Goal: Transaction & Acquisition: Purchase product/service

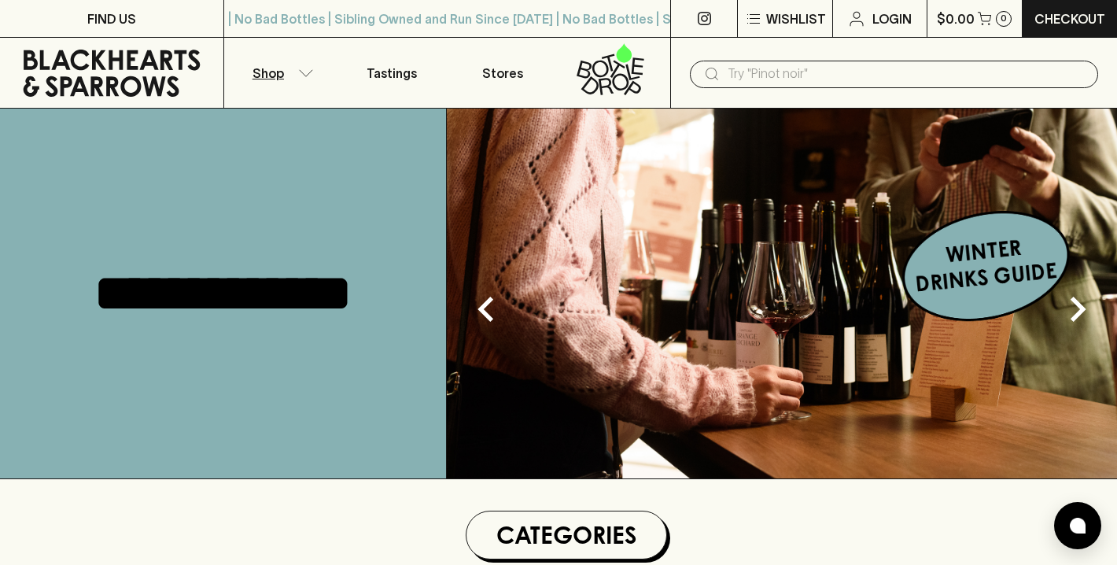
click at [304, 69] on icon "button" at bounding box center [306, 73] width 16 height 8
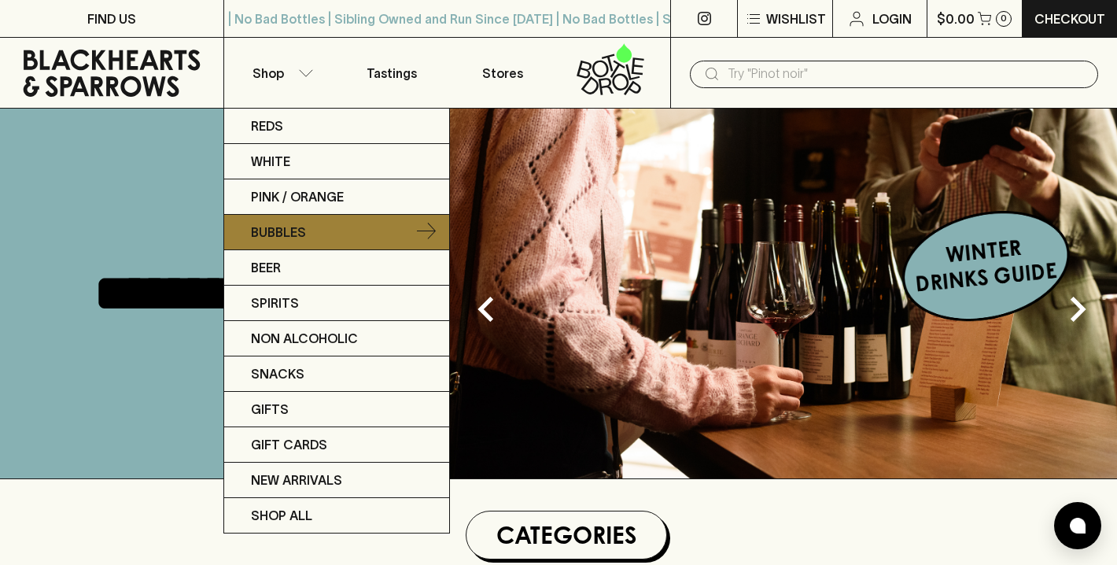
click at [326, 225] on link "Bubbles" at bounding box center [336, 232] width 225 height 35
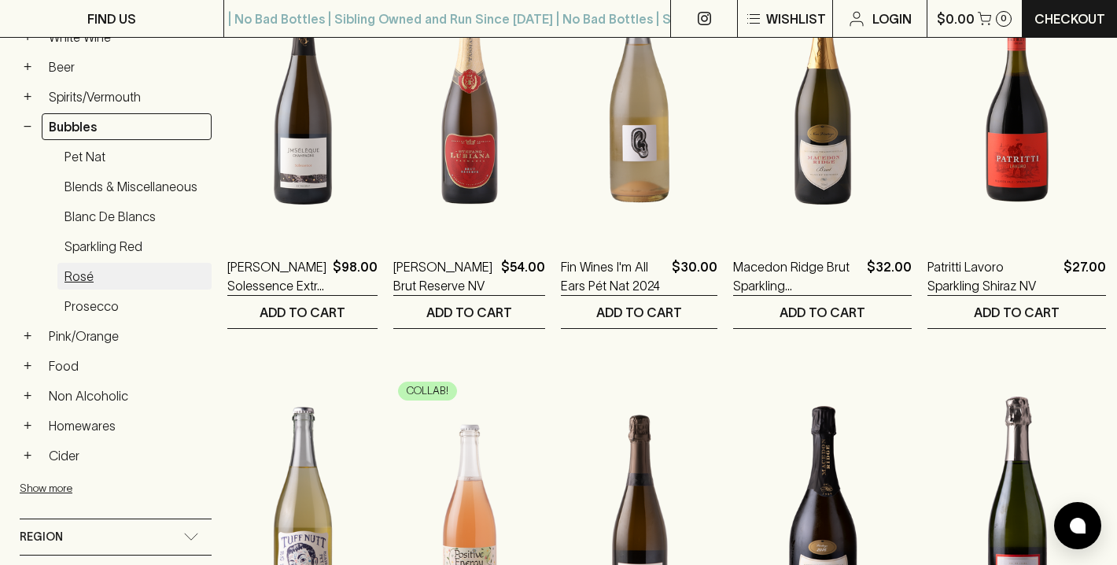
scroll to position [375, 0]
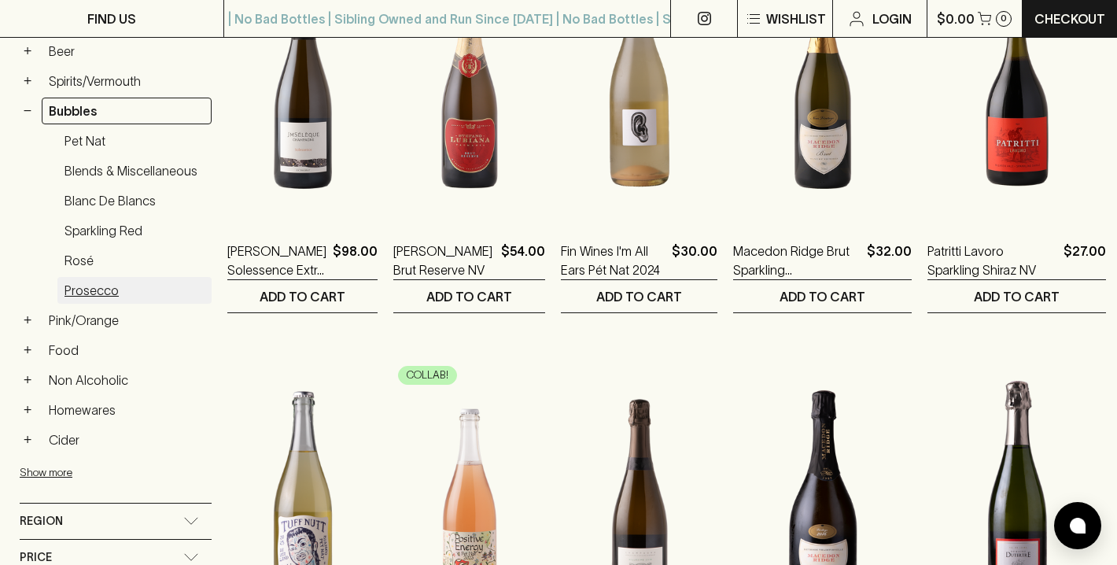
click at [99, 293] on link "Prosecco" at bounding box center [134, 290] width 154 height 27
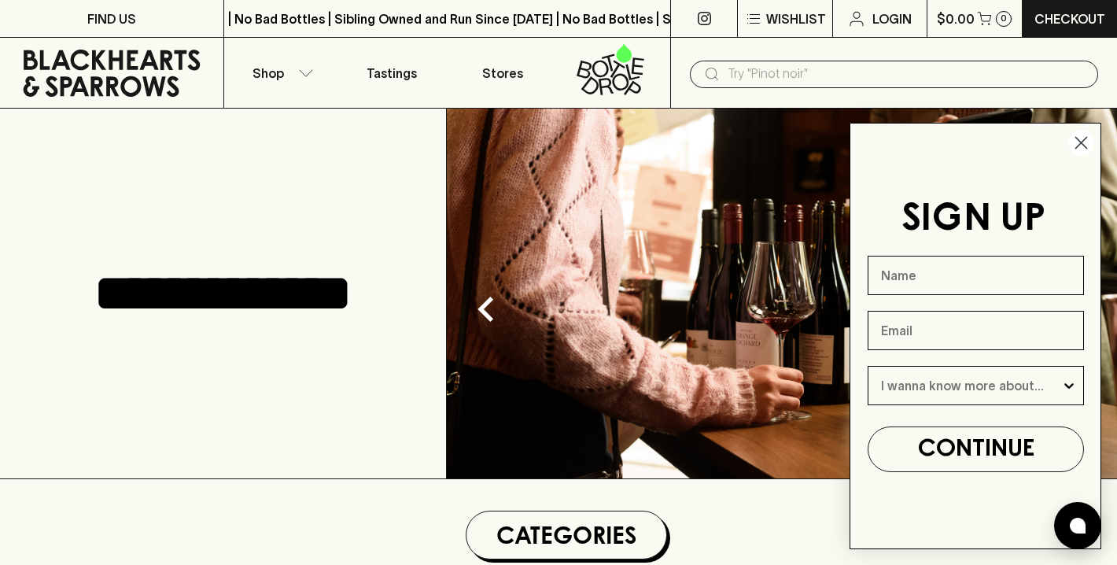
click at [1077, 141] on circle "Close dialog" at bounding box center [1082, 143] width 26 height 26
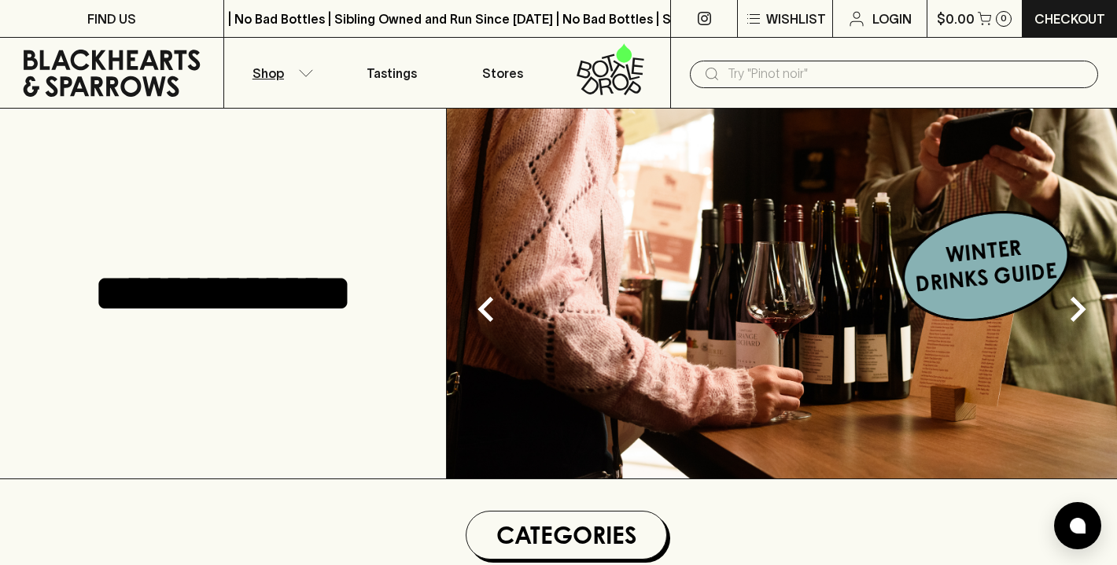
click at [304, 73] on icon "button" at bounding box center [306, 73] width 16 height 8
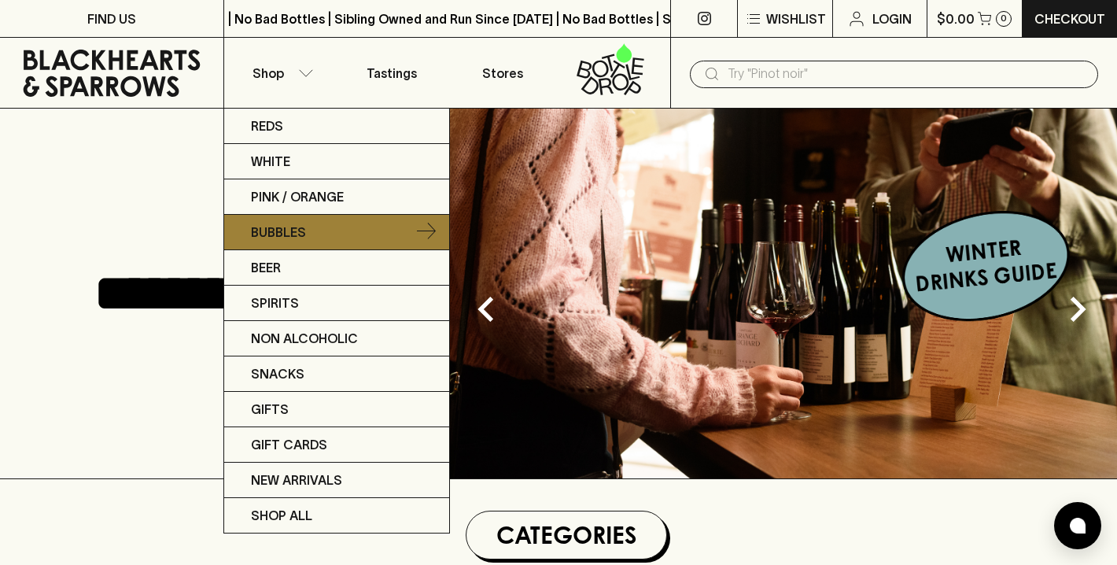
click at [284, 231] on p "Bubbles" at bounding box center [278, 232] width 55 height 19
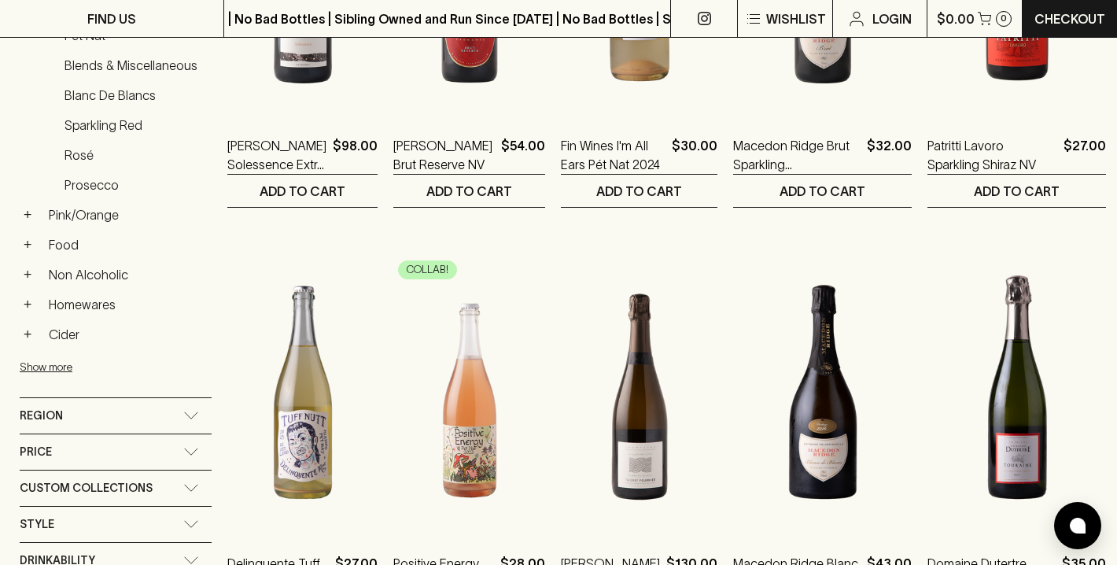
scroll to position [386, 0]
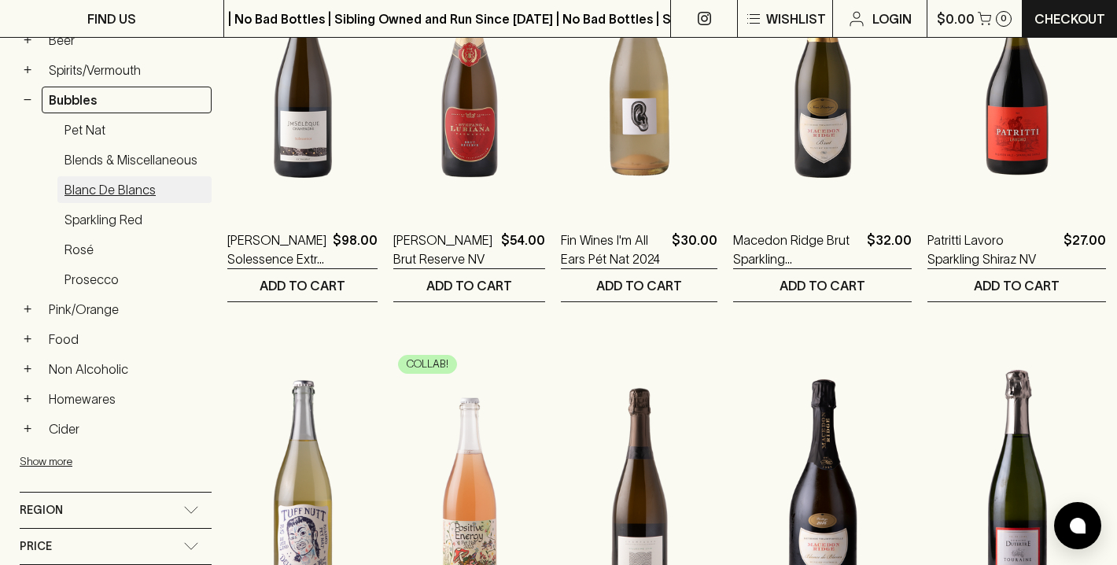
click at [113, 186] on link "Blanc de Blancs" at bounding box center [134, 189] width 154 height 27
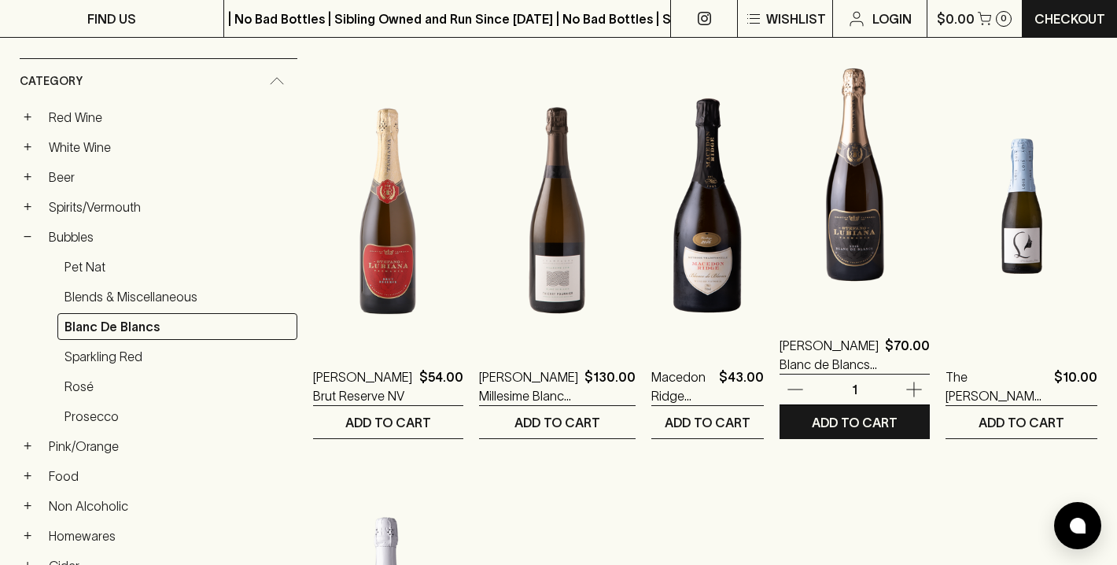
scroll to position [254, 0]
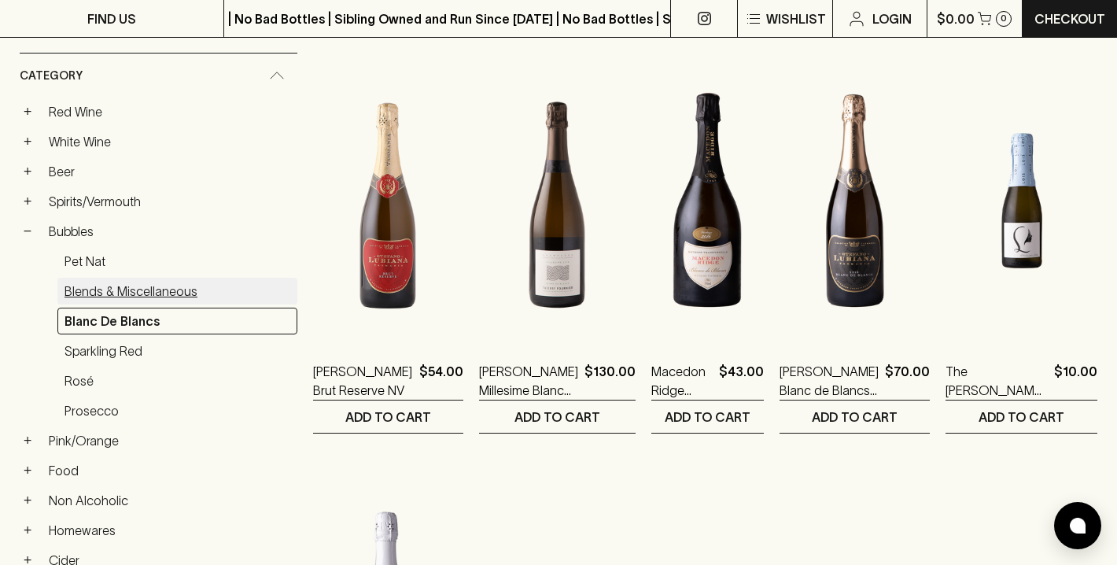
click at [138, 303] on link "Blends & Miscellaneous" at bounding box center [177, 291] width 240 height 27
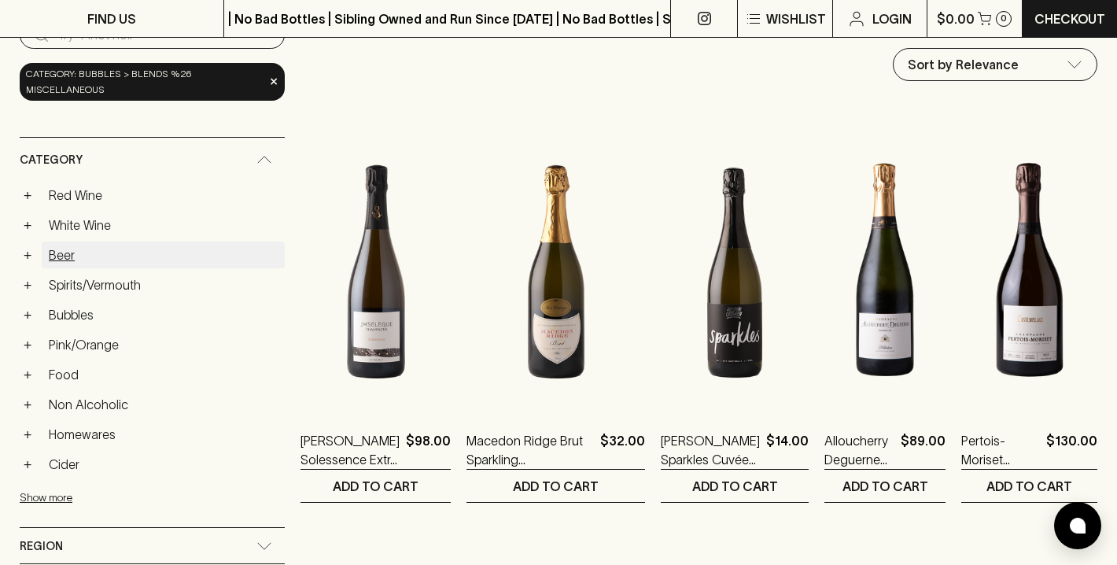
scroll to position [184, 0]
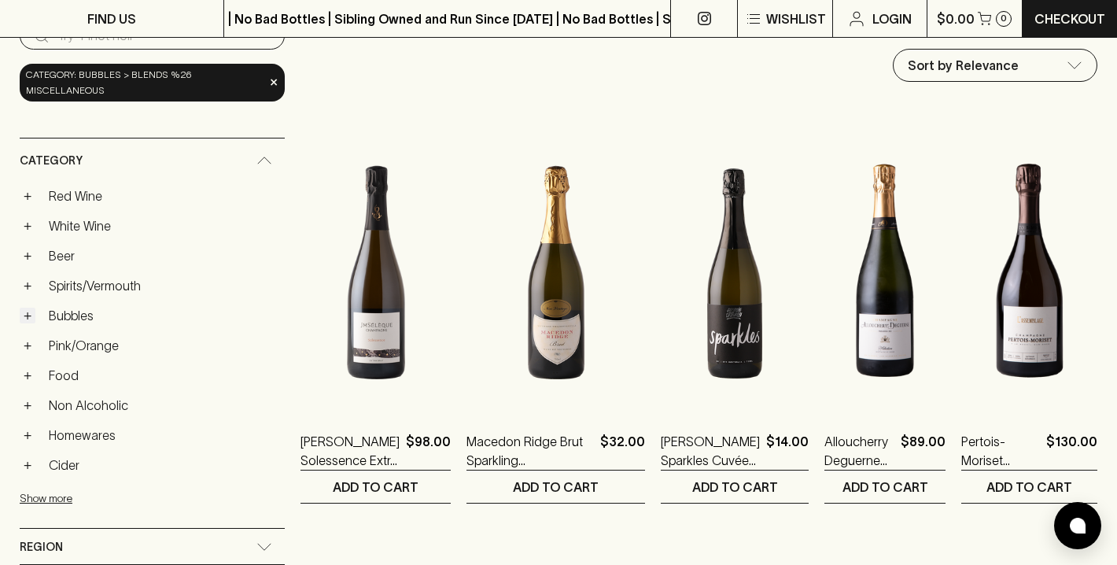
click at [27, 315] on button "+" at bounding box center [28, 316] width 16 height 16
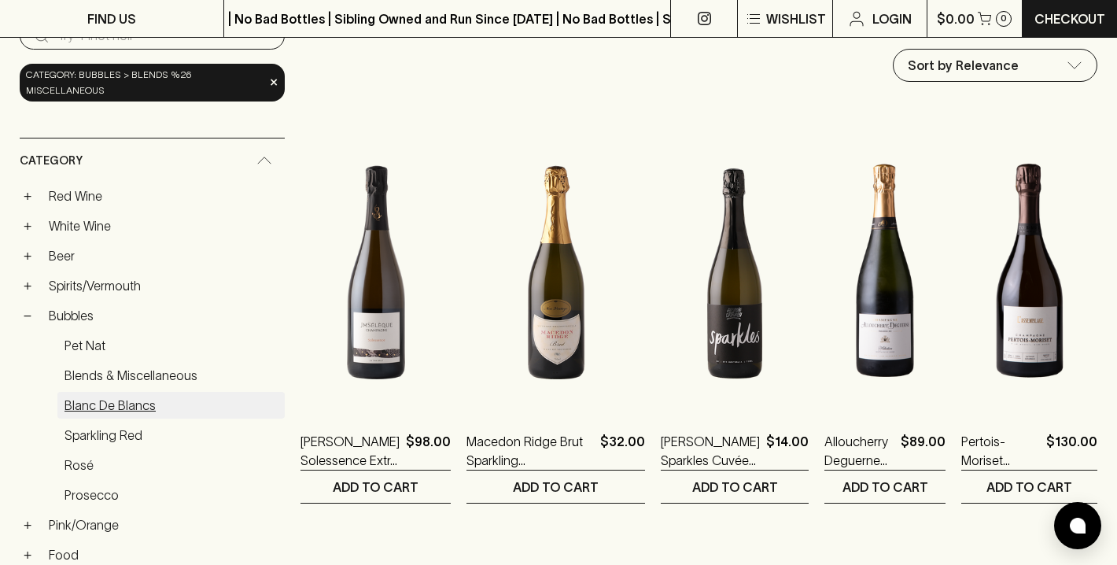
click at [117, 408] on link "Blanc de Blancs" at bounding box center [170, 405] width 227 height 27
